Goal: Transaction & Acquisition: Purchase product/service

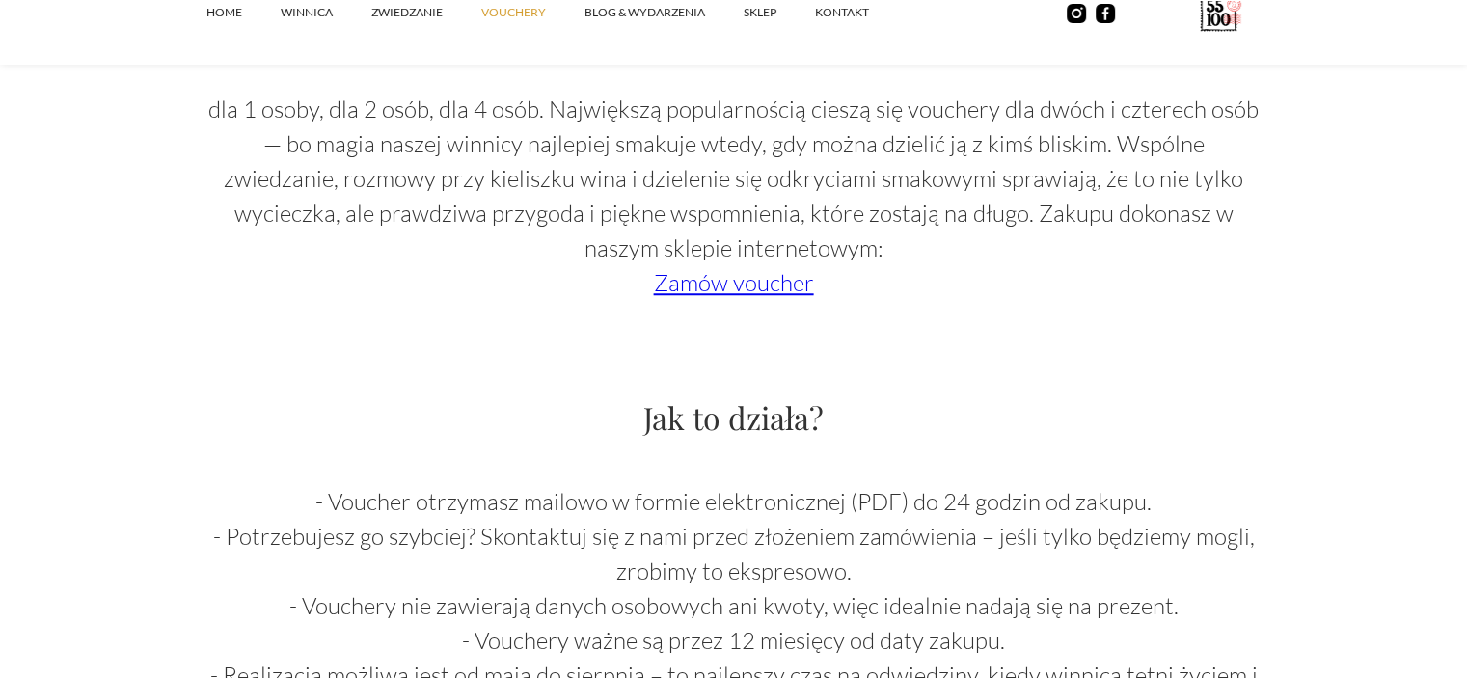
scroll to position [1736, 0]
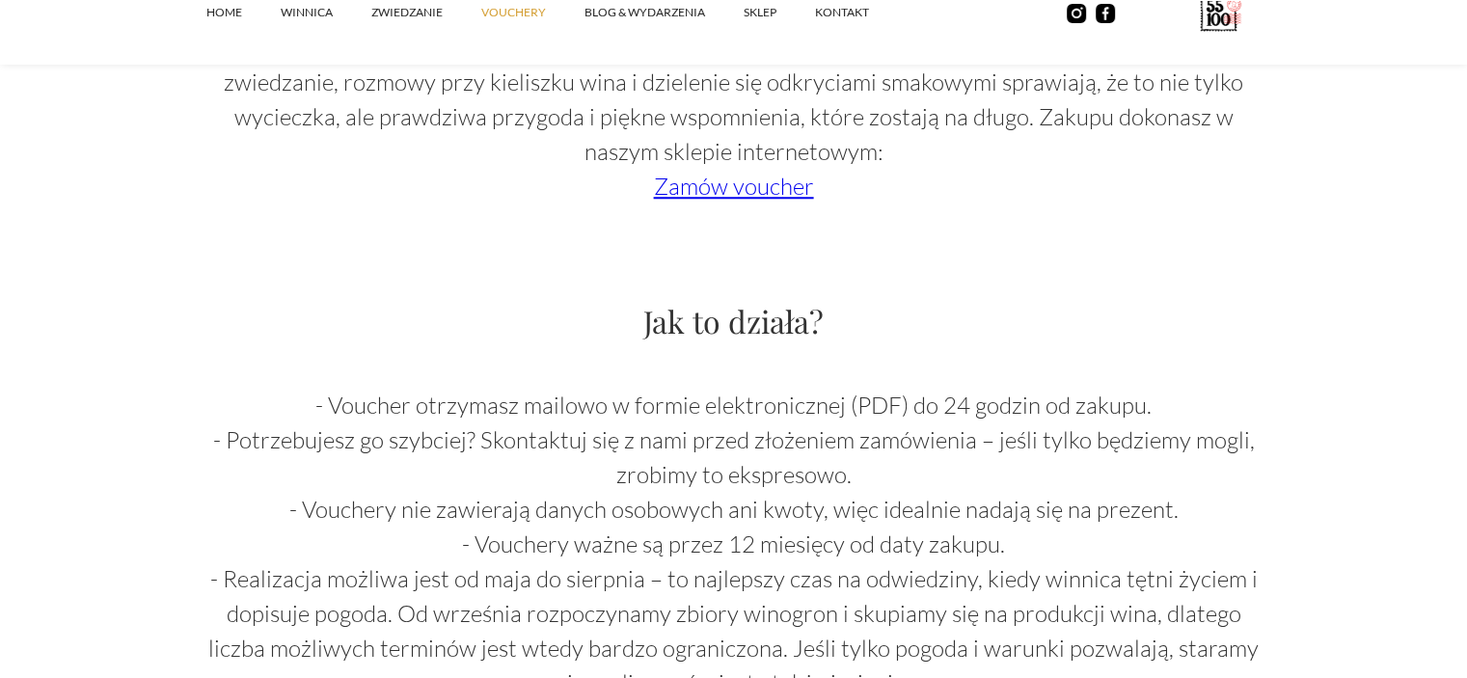
click at [498, 431] on p "- Voucher otrzymasz mailowo w formie elektronicznej (PDF) do 24 godzin od zakup…" at bounding box center [733, 544] width 1053 height 312
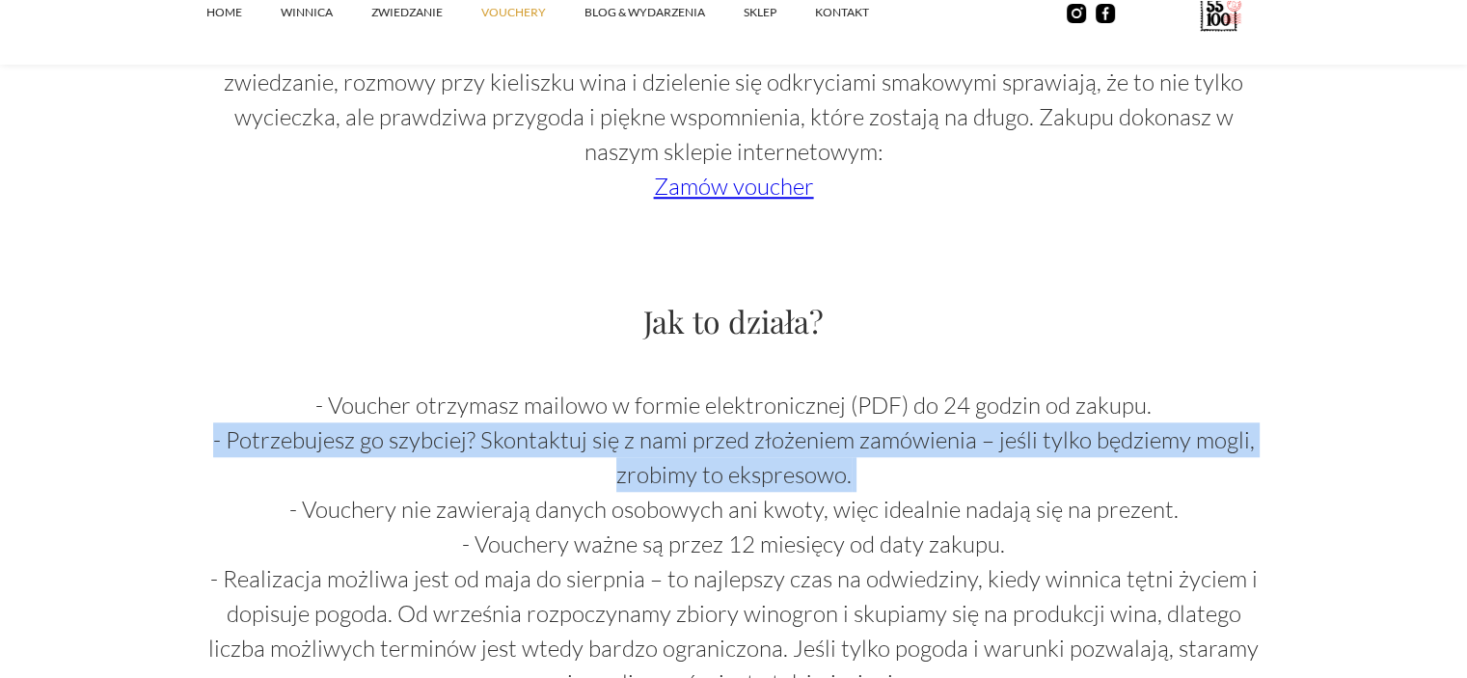
click at [498, 431] on p "- Voucher otrzymasz mailowo w formie elektronicznej (PDF) do 24 godzin od zakup…" at bounding box center [733, 544] width 1053 height 312
click at [565, 491] on p "- Voucher otrzymasz mailowo w formie elektronicznej (PDF) do 24 godzin od zakup…" at bounding box center [733, 544] width 1053 height 312
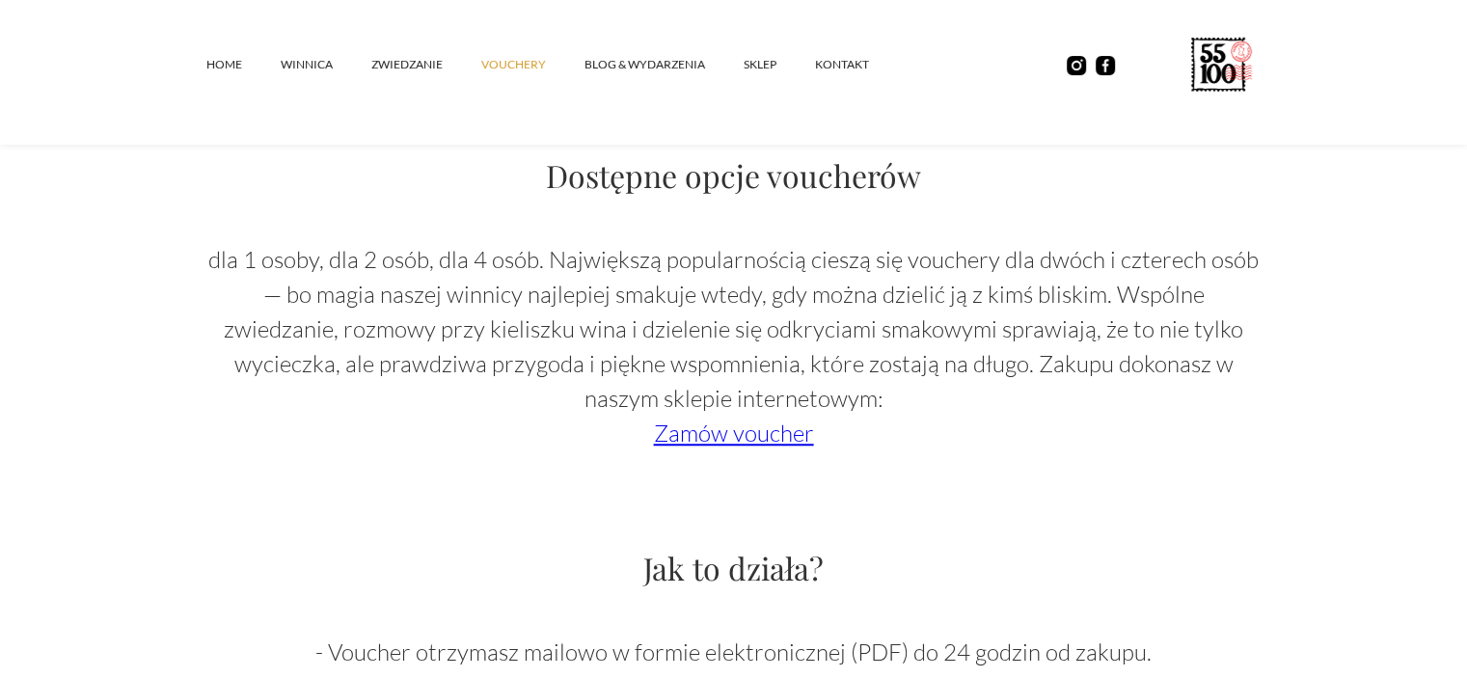
scroll to position [1447, 0]
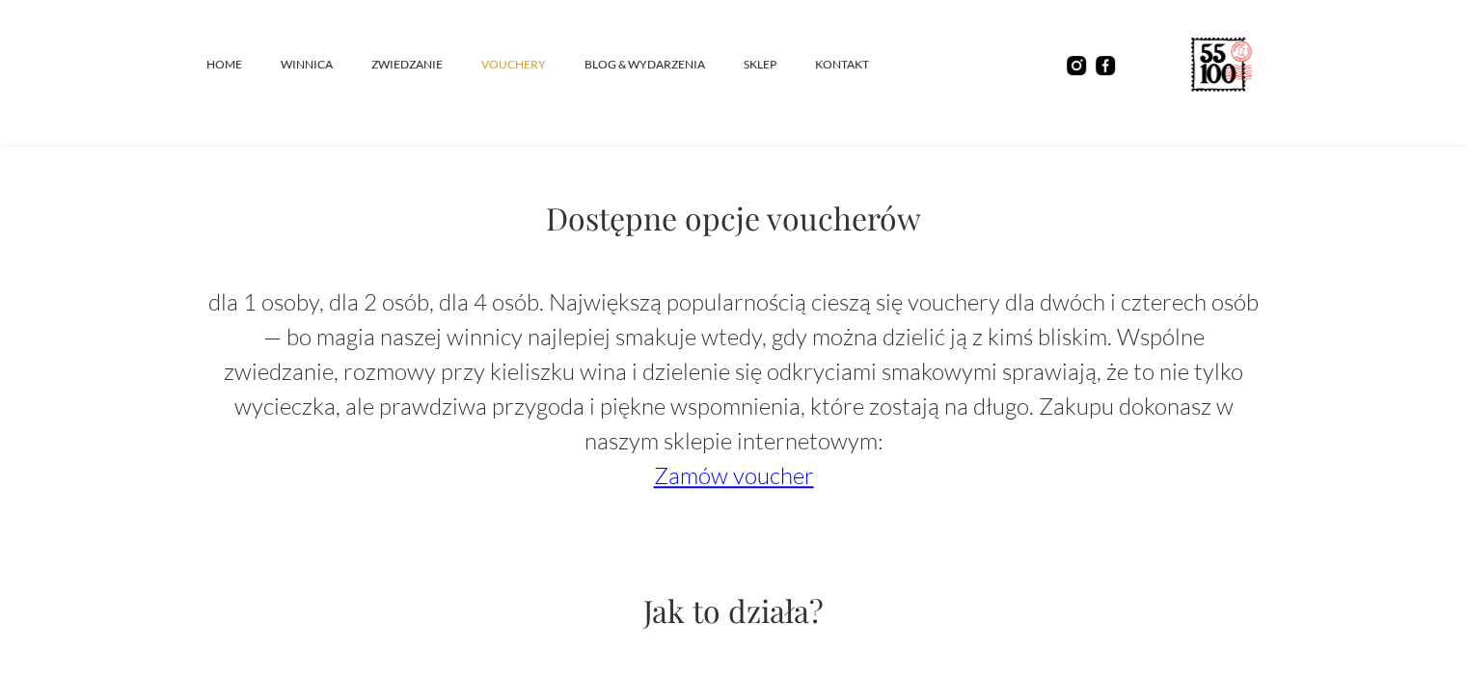
click at [738, 481] on link "Zamów voucher" at bounding box center [734, 475] width 160 height 29
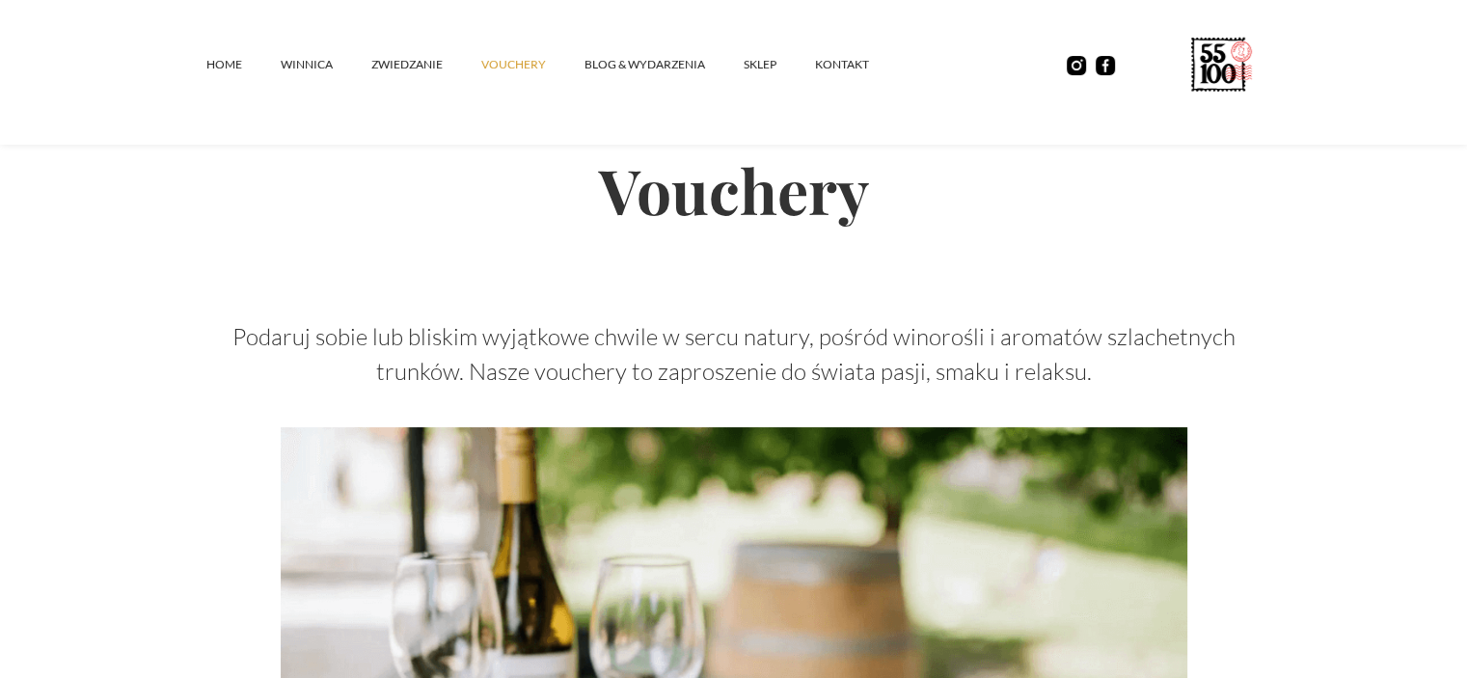
scroll to position [0, 0]
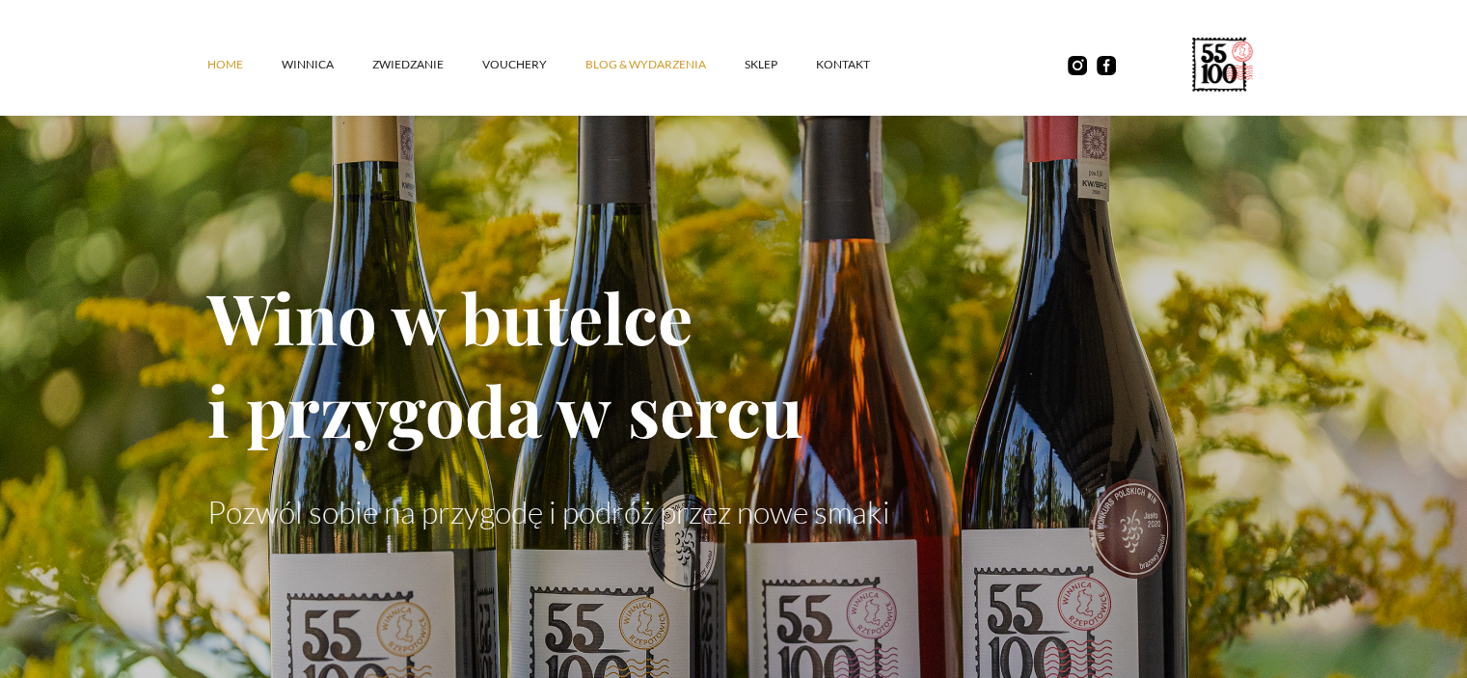
click at [688, 56] on link "Blog & Wydarzenia" at bounding box center [664, 65] width 159 height 58
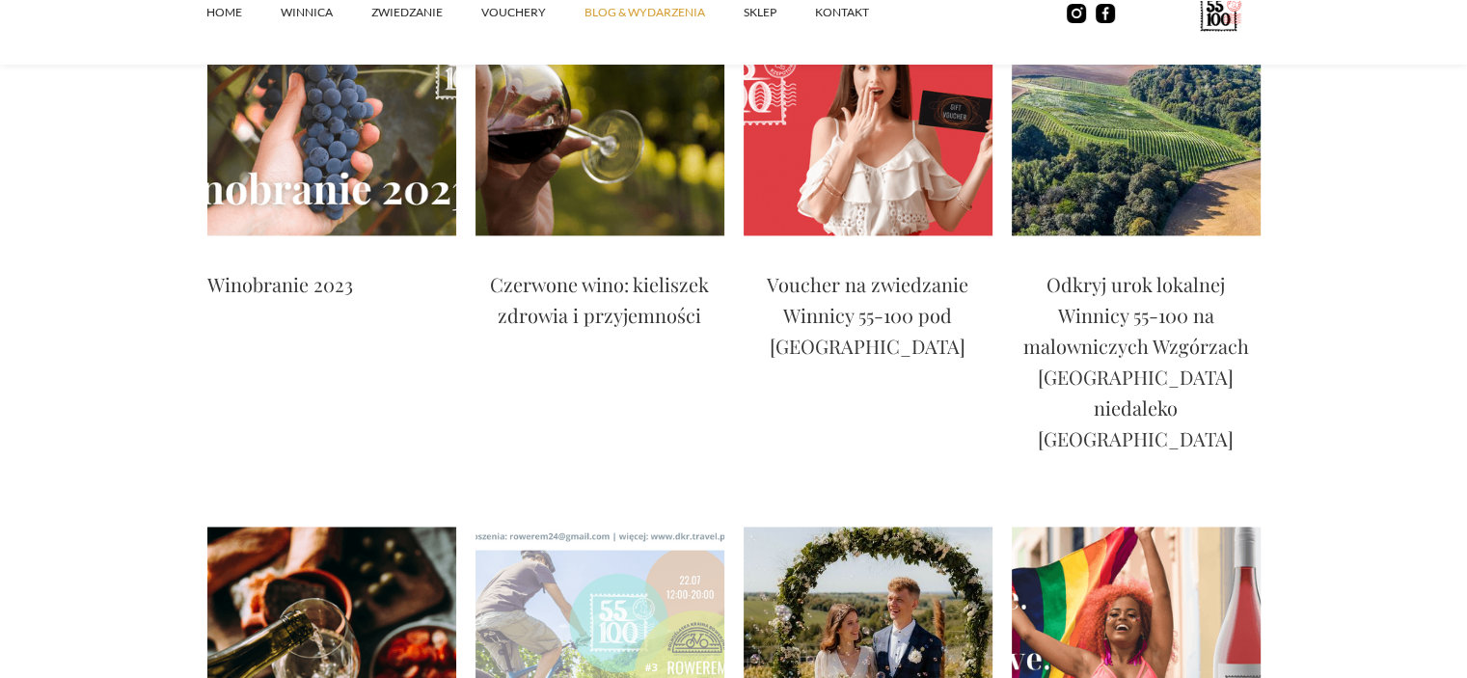
scroll to position [3279, 0]
